Goal: Use online tool/utility: Utilize a website feature to perform a specific function

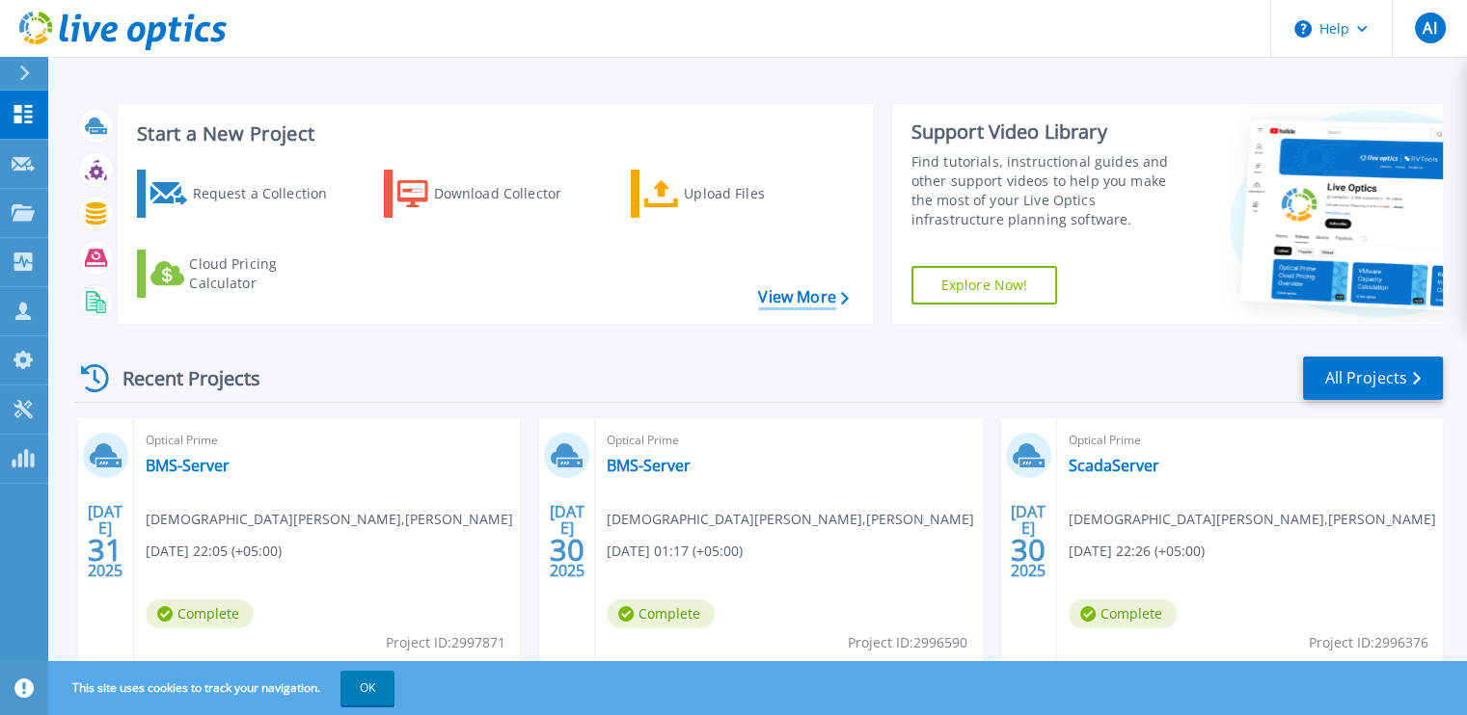
click at [802, 302] on link "View More" at bounding box center [803, 297] width 90 height 18
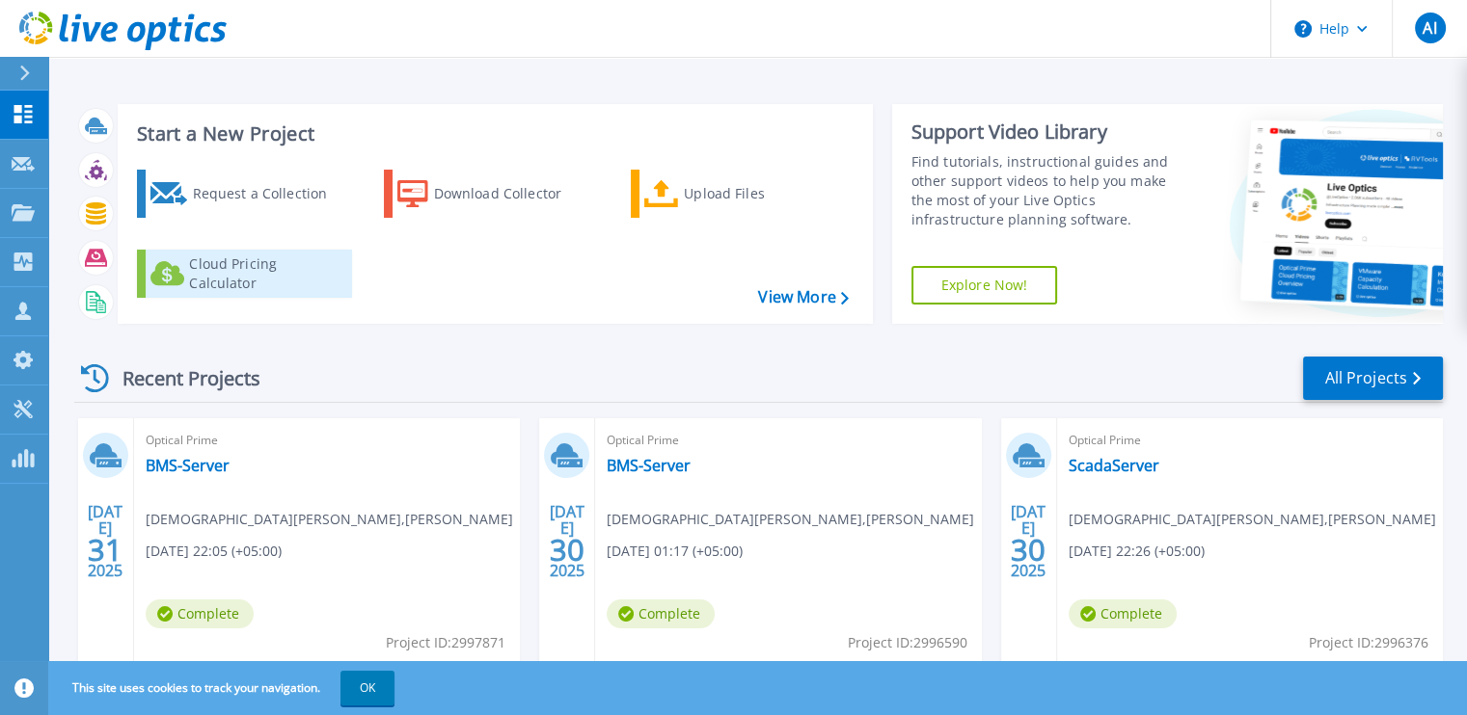
click at [309, 267] on div "Cloud Pricing Calculator" at bounding box center [266, 274] width 154 height 39
click at [1016, 285] on link "Explore Now!" at bounding box center [984, 285] width 147 height 39
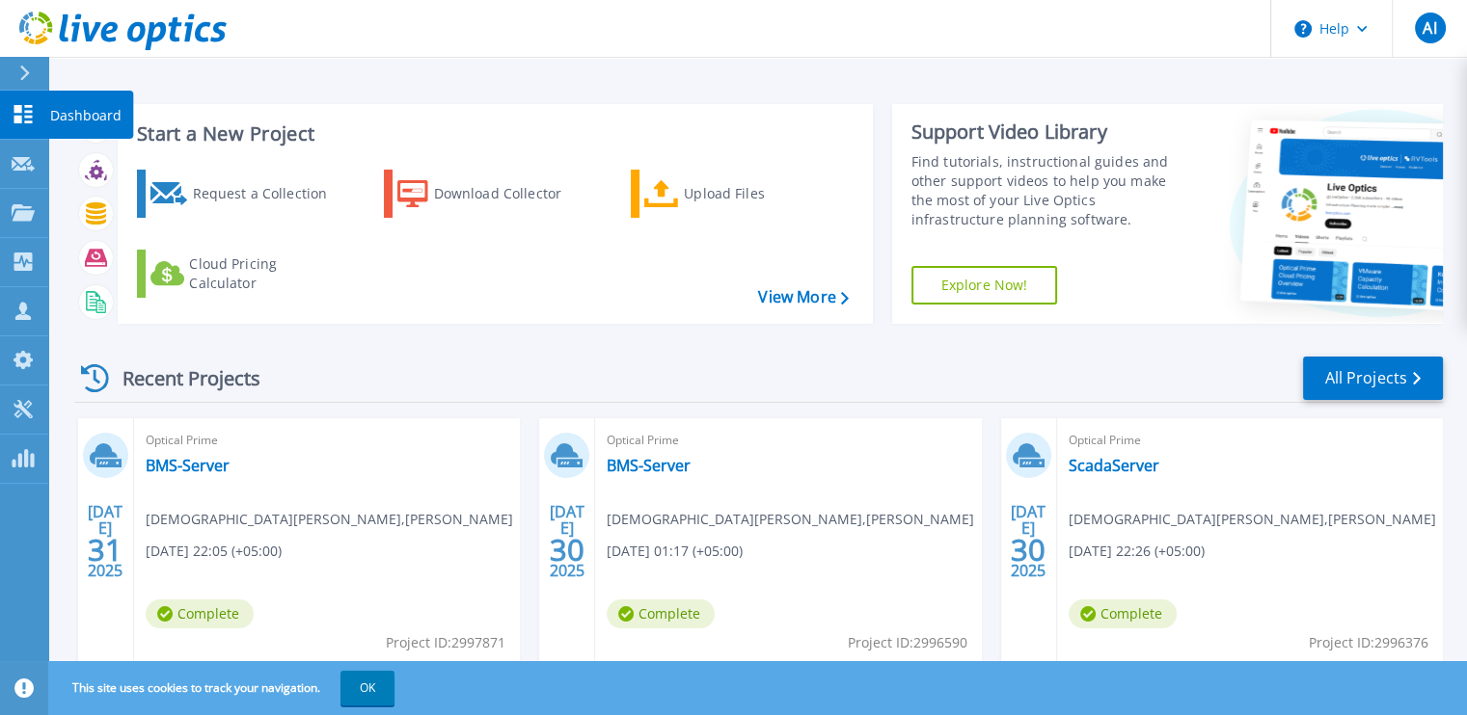
click at [19, 116] on icon at bounding box center [23, 114] width 23 height 18
click at [14, 73] on button at bounding box center [24, 74] width 48 height 34
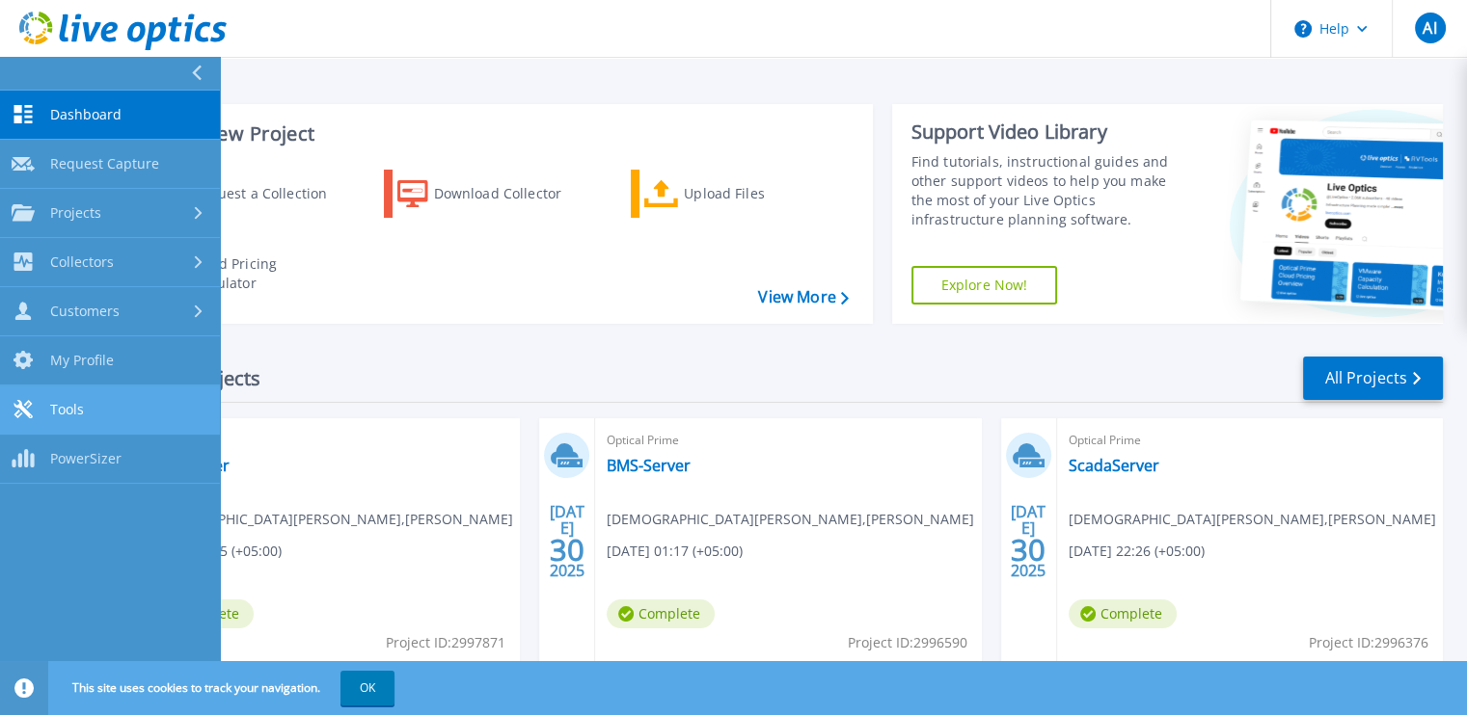
click at [87, 402] on link "Tools Tools" at bounding box center [110, 410] width 220 height 49
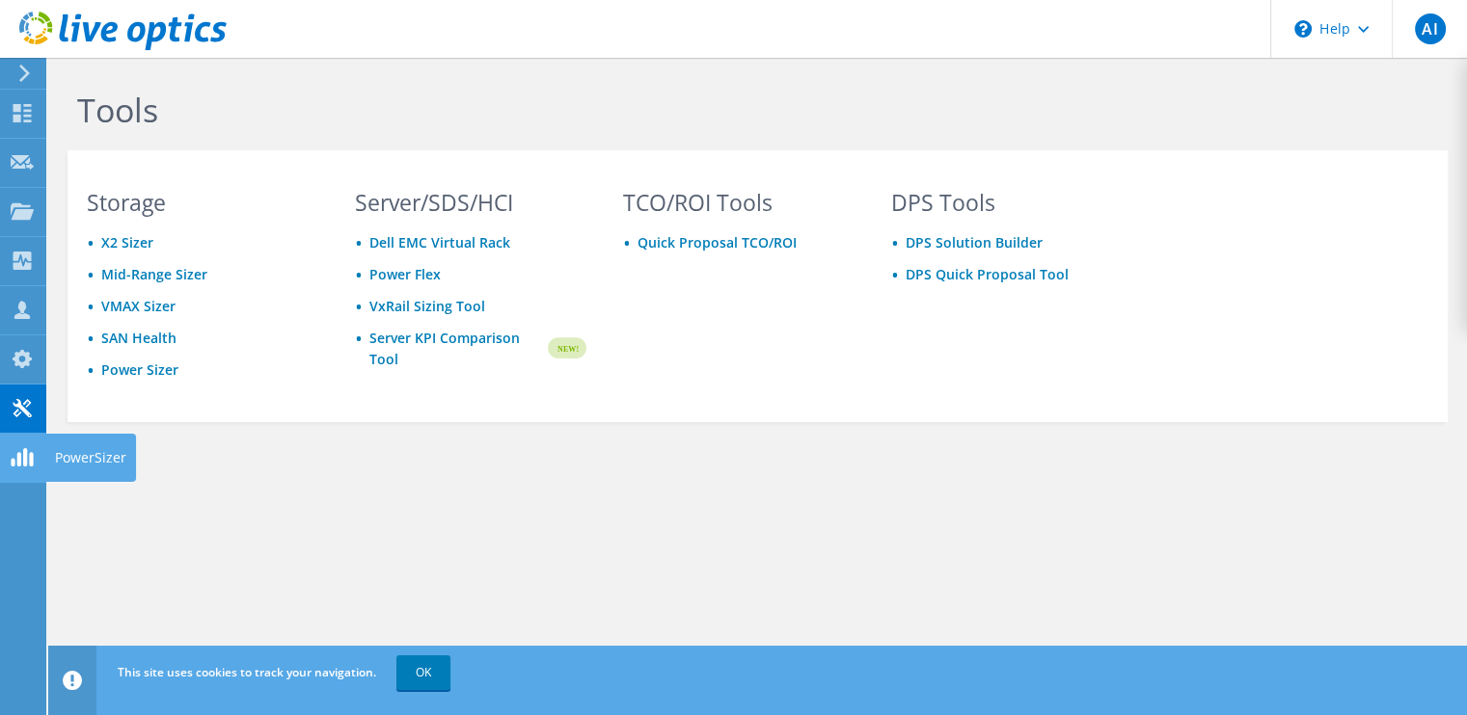
click at [29, 469] on div at bounding box center [22, 459] width 23 height 21
click at [29, 456] on use at bounding box center [22, 457] width 22 height 18
click at [456, 337] on link "Server KPI Comparison Tool" at bounding box center [456, 349] width 175 height 42
